Goal: Browse casually: Explore the website without a specific task or goal

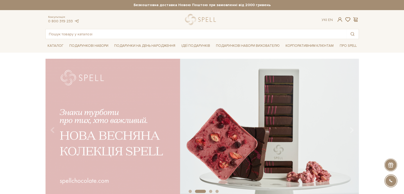
drag, startPoint x: 198, startPoint y: 15, endPoint x: 182, endPoint y: 18, distance: 16.2
click at [182, 18] on div at bounding box center [202, 19] width 40 height 11
click at [193, 18] on link "logo" at bounding box center [201, 19] width 33 height 11
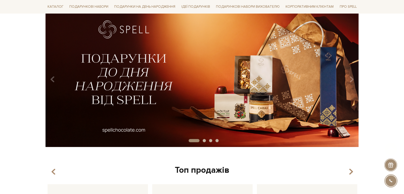
scroll to position [53, 0]
